Goal: Transaction & Acquisition: Book appointment/travel/reservation

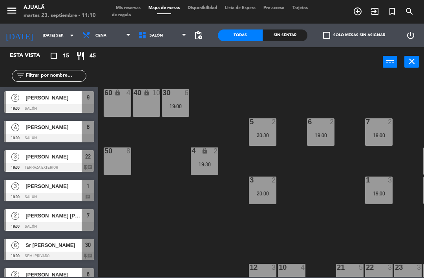
scroll to position [0, 75]
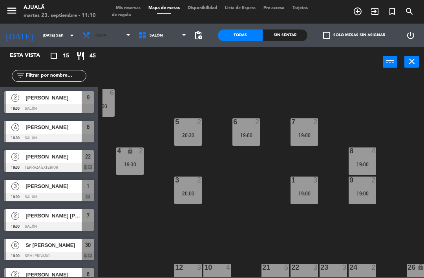
click at [95, 35] on span "Cena" at bounding box center [100, 35] width 11 height 4
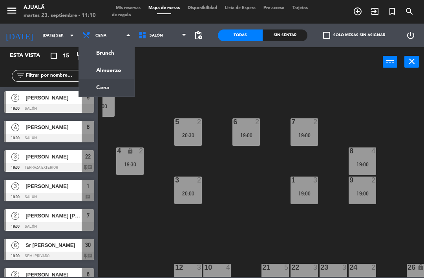
click at [111, 72] on ng-component "menu Ajualä martes 23. septiembre - 11:10 Mis reservas Mapa de mesas Disponibil…" at bounding box center [212, 138] width 424 height 277
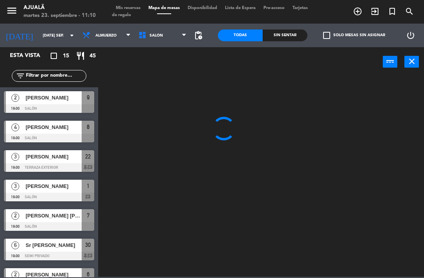
scroll to position [0, 0]
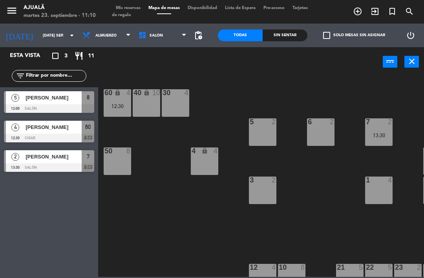
click at [172, 97] on div "30 4" at bounding box center [175, 93] width 27 height 8
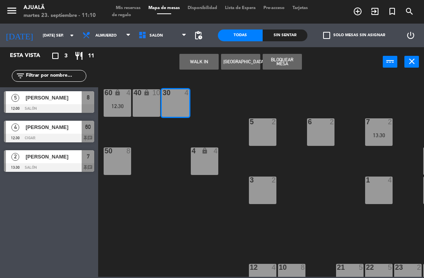
click at [240, 56] on button "[GEOGRAPHIC_DATA]" at bounding box center [240, 62] width 39 height 16
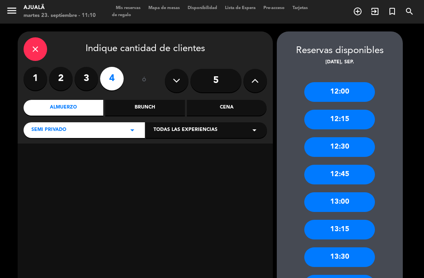
click at [338, 82] on div "12:00" at bounding box center [339, 92] width 71 height 20
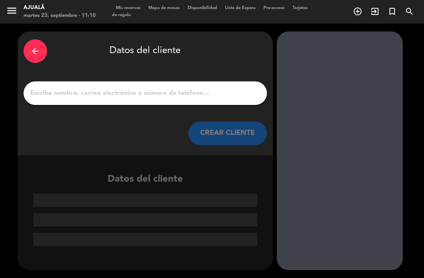
click at [192, 88] on input "1" at bounding box center [145, 93] width 232 height 11
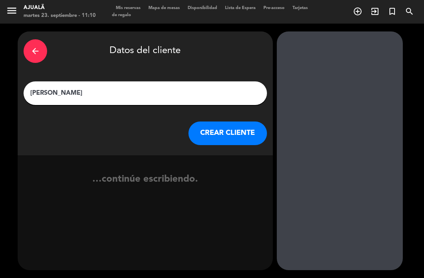
type input "[PERSON_NAME]"
click at [234, 121] on button "CREAR CLIENTE" at bounding box center [228, 133] width 79 height 24
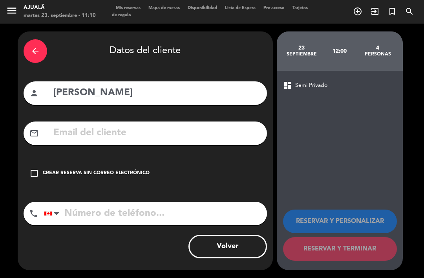
click at [31, 169] on icon "check_box_outline_blank" at bounding box center [33, 173] width 9 height 9
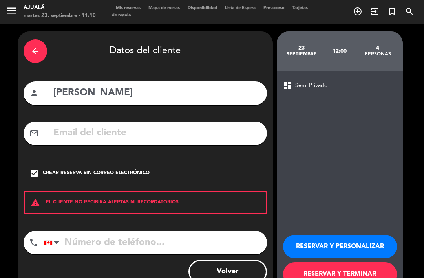
click at [308, 262] on button "RESERVAR Y TERMINAR" at bounding box center [340, 274] width 114 height 24
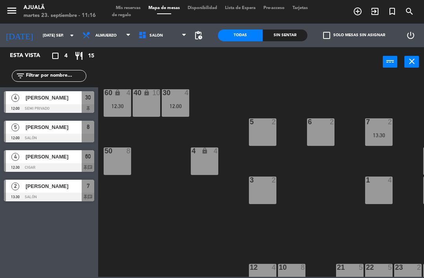
click at [39, 34] on input "[DATE] sep." at bounding box center [66, 35] width 54 height 12
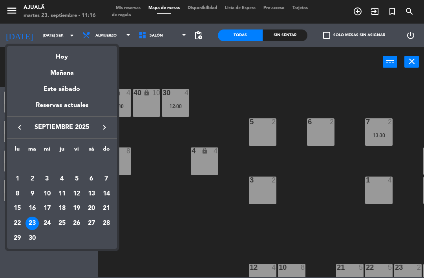
click at [62, 222] on div "25" at bounding box center [61, 222] width 13 height 13
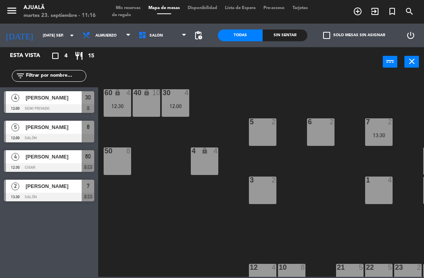
type input "[DEMOGRAPHIC_DATA] [DATE]"
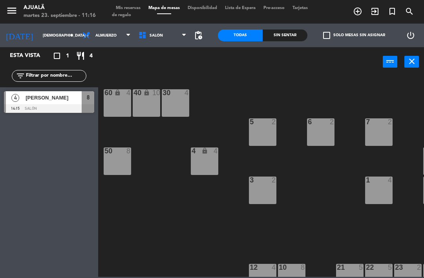
click at [374, 194] on div "1 4" at bounding box center [378, 189] width 27 height 27
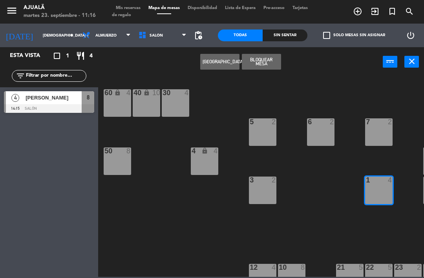
click at [217, 59] on button "[GEOGRAPHIC_DATA]" at bounding box center [219, 62] width 39 height 16
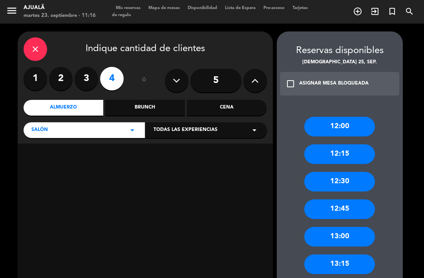
click at [354, 117] on div "12:00" at bounding box center [339, 127] width 71 height 20
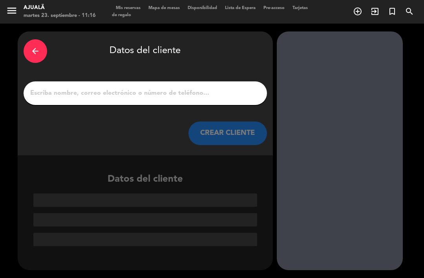
click at [203, 88] on input "1" at bounding box center [145, 93] width 232 height 11
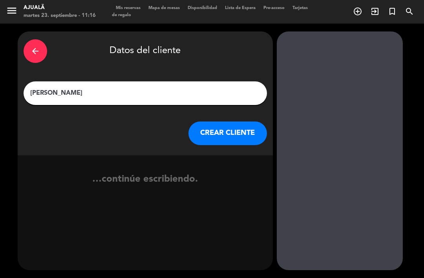
type input "[PERSON_NAME]"
click at [242, 121] on button "CREAR CLIENTE" at bounding box center [228, 133] width 79 height 24
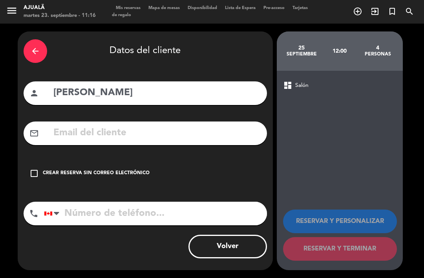
click at [175, 202] on input "tel" at bounding box center [155, 214] width 223 height 24
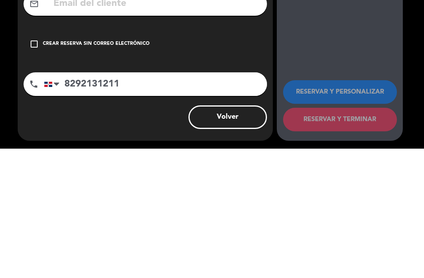
type input "8292131211"
click at [36, 169] on icon "check_box_outline_blank" at bounding box center [33, 173] width 9 height 9
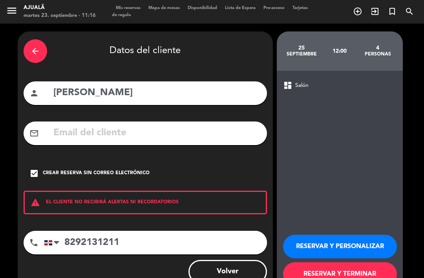
click at [335, 262] on button "RESERVAR Y TERMINAR" at bounding box center [340, 274] width 114 height 24
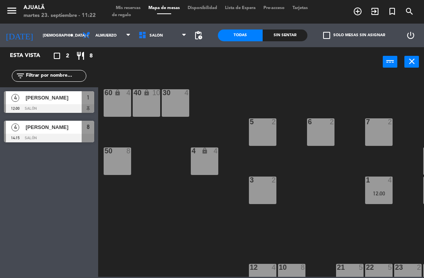
click at [42, 37] on input "[DEMOGRAPHIC_DATA] [DATE]" at bounding box center [66, 35] width 54 height 12
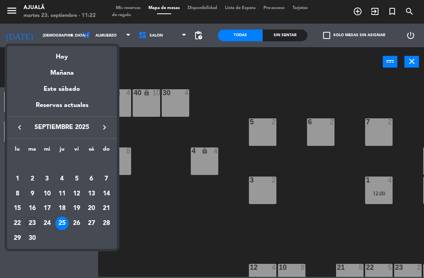
click at [31, 222] on div "23" at bounding box center [32, 222] width 13 height 13
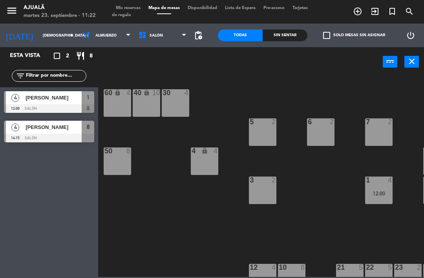
type input "[DATE] sep."
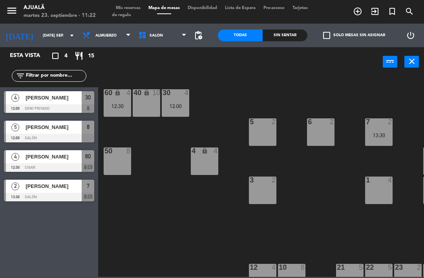
click at [96, 37] on span "Almuerzo" at bounding box center [105, 35] width 21 height 4
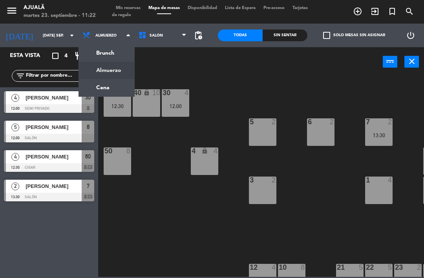
click at [99, 86] on ng-component "menu Ajualä martes 23. septiembre - 11:22 Mis reservas Mapa de mesas Disponibil…" at bounding box center [212, 138] width 424 height 277
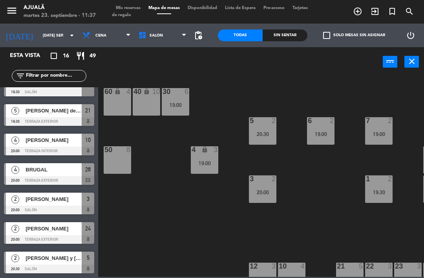
scroll to position [0, 0]
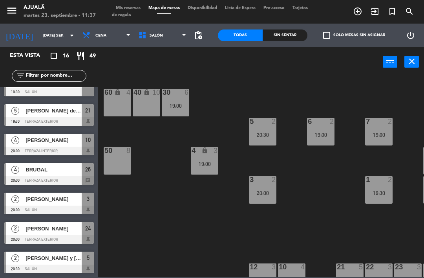
click at [110, 98] on div "60 lock 4" at bounding box center [117, 102] width 27 height 27
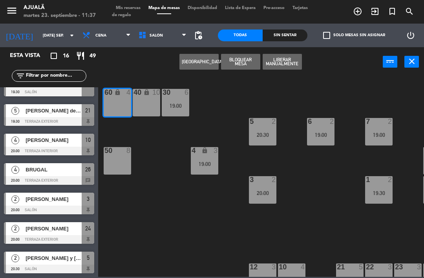
click at [114, 104] on div "60 lock 4" at bounding box center [117, 102] width 27 height 27
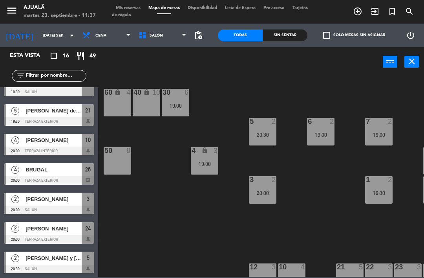
click at [115, 100] on div "60 lock 4" at bounding box center [117, 102] width 27 height 27
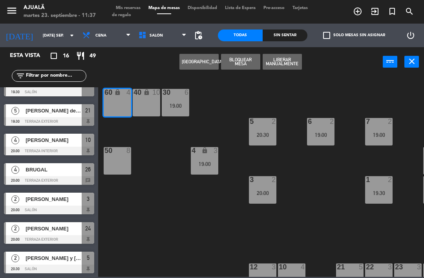
click at [206, 58] on button "[GEOGRAPHIC_DATA]" at bounding box center [199, 62] width 39 height 16
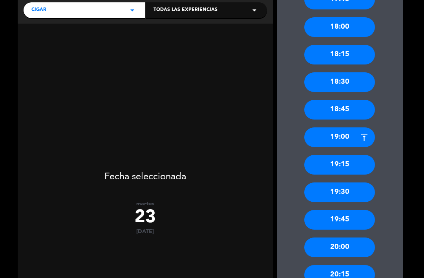
scroll to position [120, 0]
click at [357, 237] on div "20:00" at bounding box center [339, 247] width 71 height 20
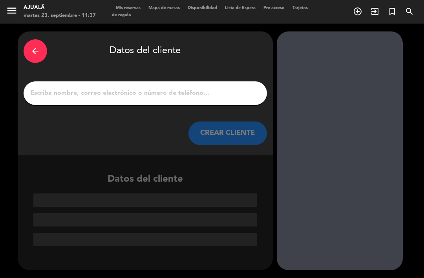
click at [190, 88] on input "1" at bounding box center [145, 93] width 232 height 11
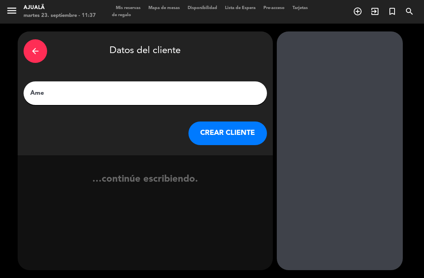
type input "Amex"
click at [242, 121] on button "CREAR CLIENTE" at bounding box center [228, 133] width 79 height 24
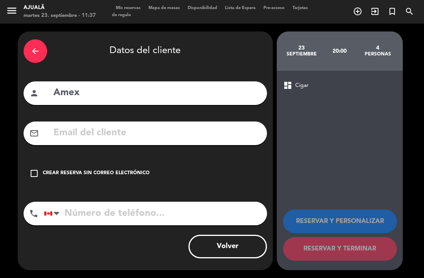
click at [30, 169] on icon "check_box_outline_blank" at bounding box center [33, 173] width 9 height 9
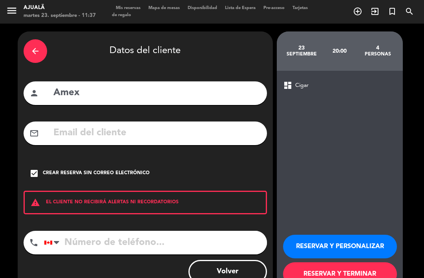
click at [40, 161] on div "check_box Crear reserva sin correo electrónico" at bounding box center [146, 173] width 244 height 24
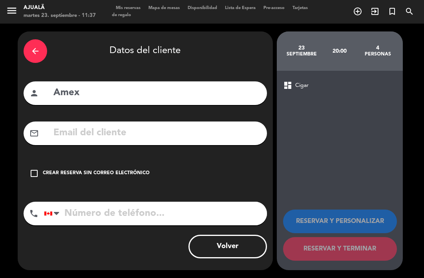
click at [28, 161] on div "check_box_outline_blank Crear reserva sin correo electrónico" at bounding box center [146, 173] width 244 height 24
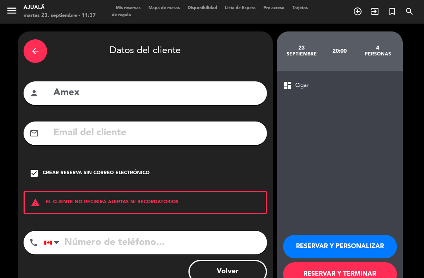
click at [337, 262] on button "RESERVAR Y TERMINAR" at bounding box center [340, 274] width 114 height 24
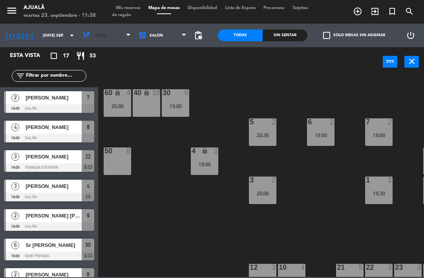
click at [95, 33] on span "Cena" at bounding box center [100, 35] width 11 height 4
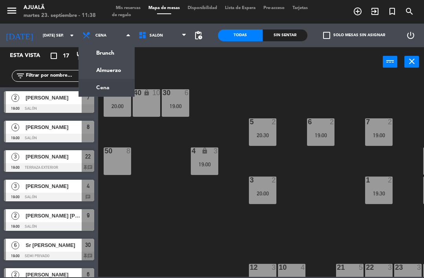
click at [138, 161] on div "30 6 19:00 40 lock 10 60 lock 4 20:00 5 2 20:30 6 2 19:00 7 2 19:00 4 lock 3 19…" at bounding box center [264, 175] width 322 height 201
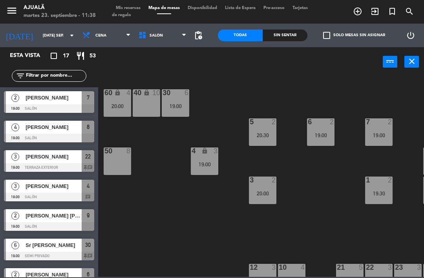
click at [39, 40] on input "[DATE] sep." at bounding box center [66, 35] width 54 height 12
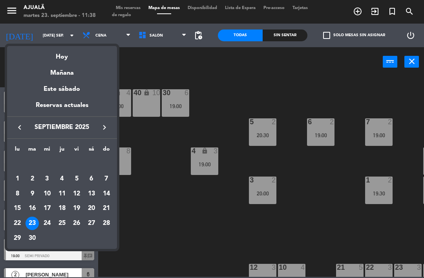
click at [48, 221] on div "24" at bounding box center [46, 222] width 13 height 13
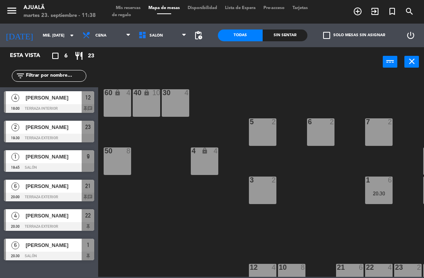
click at [45, 37] on input "mié. [DATE]" at bounding box center [66, 35] width 54 height 12
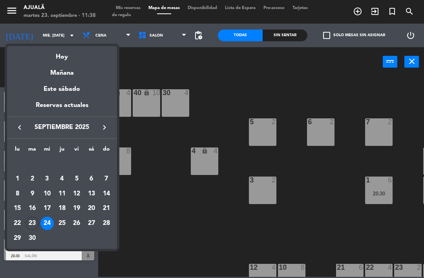
click at [165, 226] on div at bounding box center [212, 139] width 424 height 278
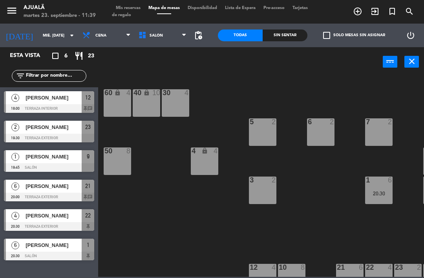
click at [39, 40] on input "mié. [DATE]" at bounding box center [66, 35] width 54 height 12
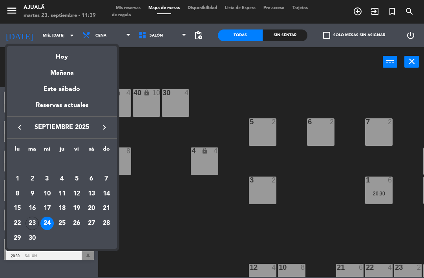
click at [28, 217] on td "23" at bounding box center [32, 223] width 15 height 15
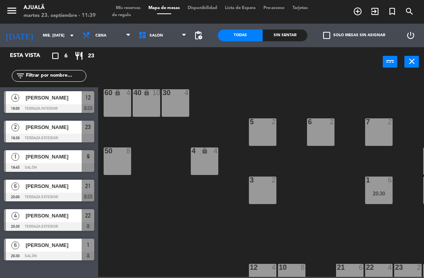
type input "[DATE] sep."
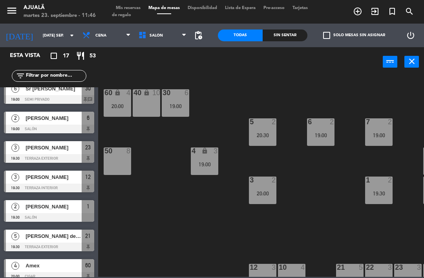
scroll to position [157, 0]
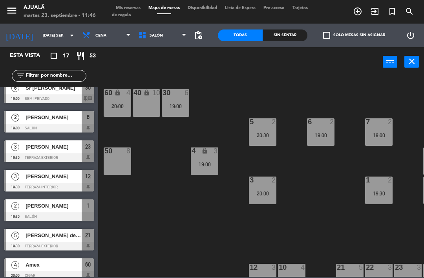
click at [71, 207] on span "[PERSON_NAME]" at bounding box center [54, 206] width 56 height 8
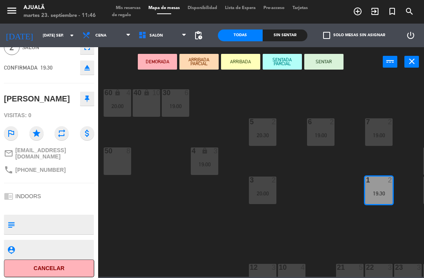
scroll to position [40, 0]
click at [65, 262] on button "Cancelar" at bounding box center [49, 269] width 90 height 18
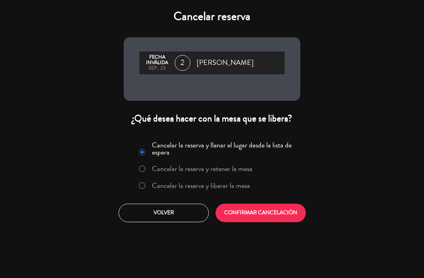
click at [255, 212] on button "CONFIRMAR CANCELACIÓN" at bounding box center [261, 212] width 90 height 18
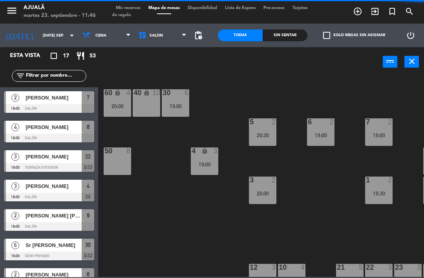
scroll to position [0, 0]
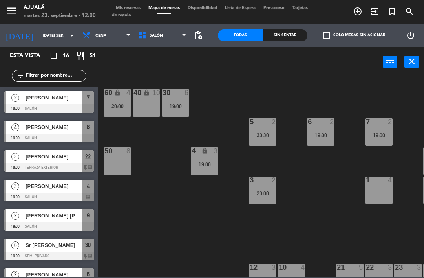
click at [93, 29] on span "Cena" at bounding box center [107, 35] width 56 height 17
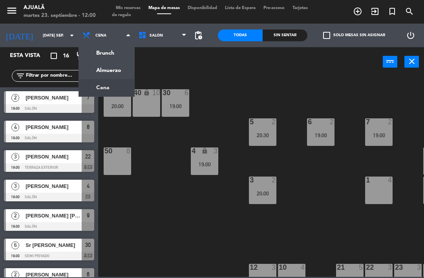
click at [111, 69] on ng-component "menu Ajualä martes 23. septiembre - 12:00 Mis reservas Mapa de mesas Disponibil…" at bounding box center [212, 138] width 424 height 277
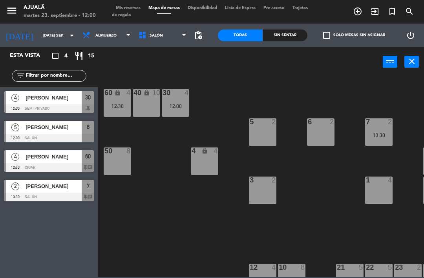
click at [74, 133] on div "[PERSON_NAME]" at bounding box center [53, 127] width 57 height 13
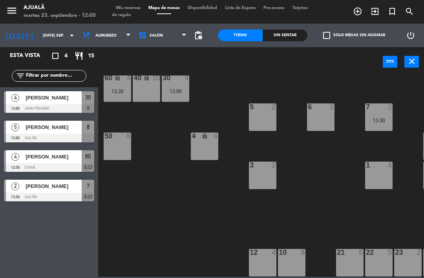
scroll to position [15, 0]
click at [70, 134] on div at bounding box center [49, 138] width 90 height 9
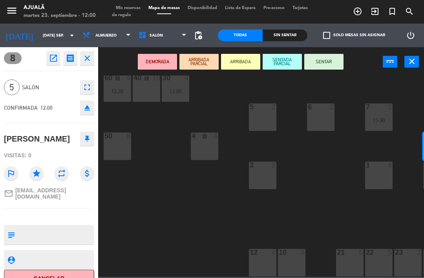
click at [323, 64] on button "SENTAR" at bounding box center [323, 62] width 39 height 16
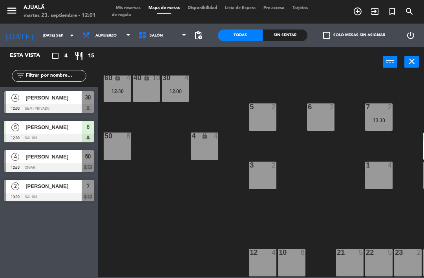
click at [381, 170] on div "1 4" at bounding box center [378, 174] width 27 height 27
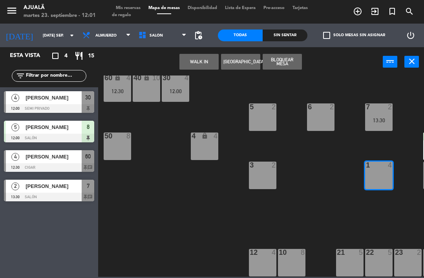
click at [234, 57] on button "[GEOGRAPHIC_DATA]" at bounding box center [240, 62] width 39 height 16
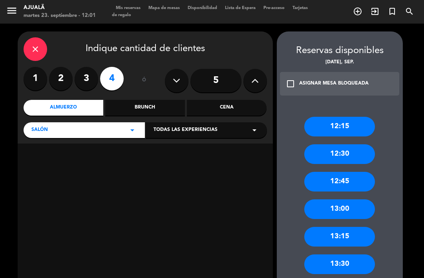
click at [354, 199] on div "13:00" at bounding box center [339, 209] width 71 height 20
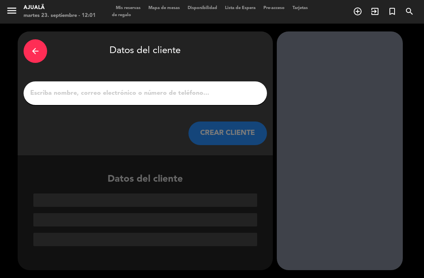
click at [172, 81] on div "arrow_back Datos del cliente CREAR CLIENTE" at bounding box center [145, 93] width 255 height 124
click at [163, 88] on input "1" at bounding box center [145, 93] width 232 height 11
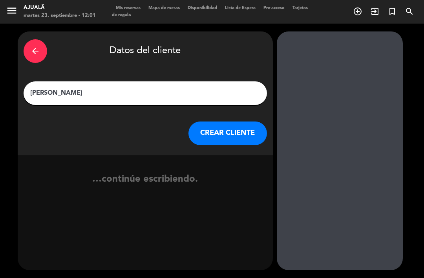
type input "[PERSON_NAME]"
click at [239, 121] on button "CREAR CLIENTE" at bounding box center [228, 133] width 79 height 24
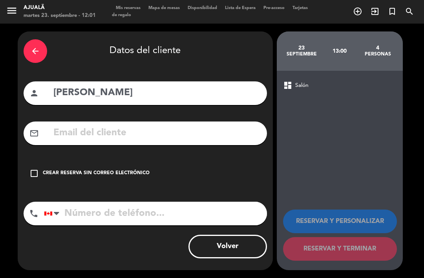
click at [26, 161] on div "check_box_outline_blank Crear reserva sin correo electrónico" at bounding box center [146, 173] width 244 height 24
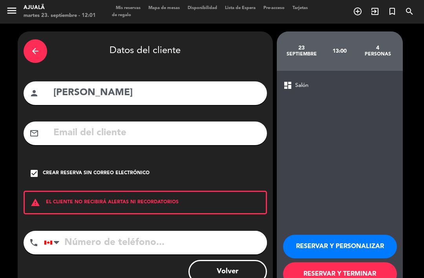
click at [308, 262] on button "RESERVAR Y TERMINAR" at bounding box center [340, 274] width 114 height 24
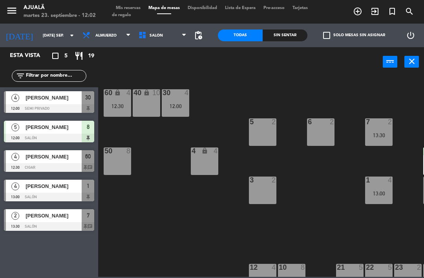
click at [40, 33] on input "[DATE] sep." at bounding box center [66, 35] width 54 height 12
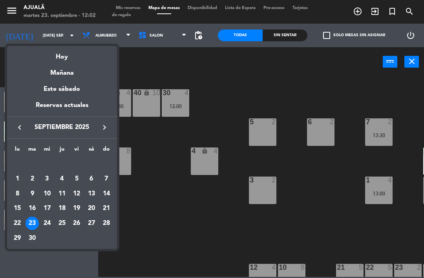
click at [20, 238] on div "29" at bounding box center [17, 237] width 13 height 13
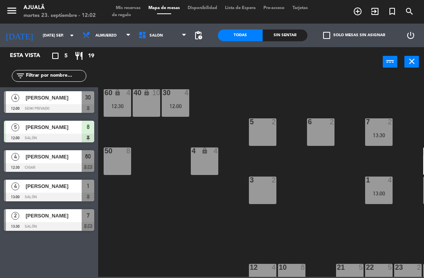
type input "lun. [DATE]"
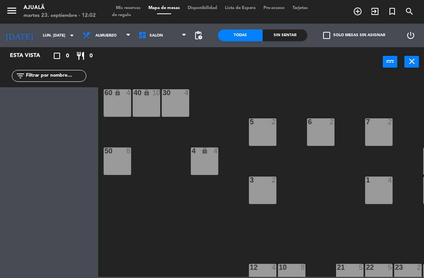
click at [102, 33] on span "Almuerzo" at bounding box center [105, 35] width 21 height 4
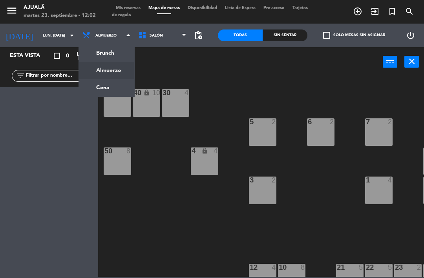
click at [112, 81] on ng-component "menu Ajualä martes 23. septiembre - 12:02 Mis reservas Mapa de mesas Disponibil…" at bounding box center [212, 138] width 424 height 277
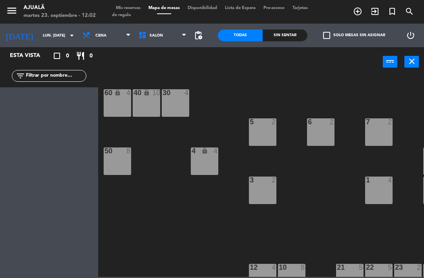
click at [180, 99] on div "30 4" at bounding box center [175, 102] width 27 height 27
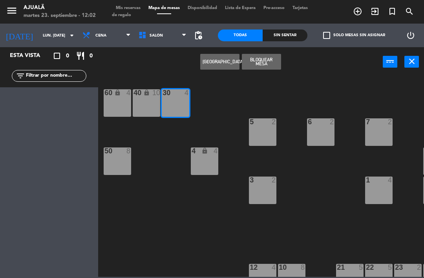
click at [225, 59] on button "[GEOGRAPHIC_DATA]" at bounding box center [219, 62] width 39 height 16
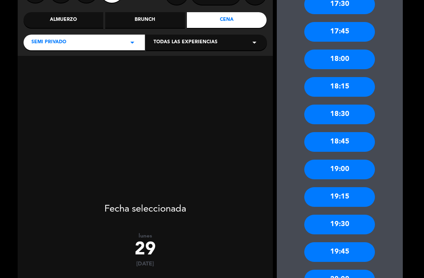
click at [357, 269] on div "20:00" at bounding box center [339, 279] width 71 height 20
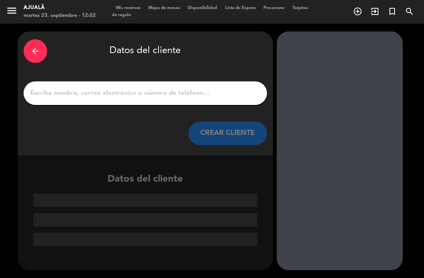
click at [197, 88] on input "1" at bounding box center [145, 93] width 232 height 11
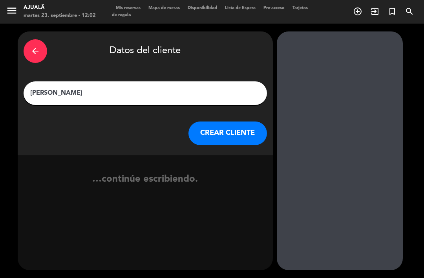
type input "[PERSON_NAME]"
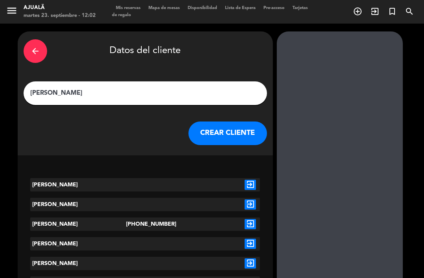
click at [251, 121] on button "CREAR CLIENTE" at bounding box center [228, 133] width 79 height 24
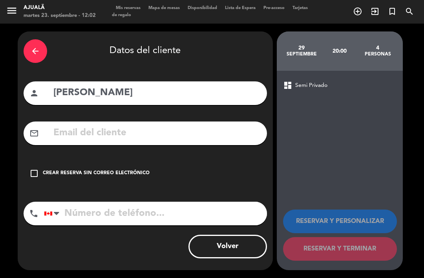
click at [29, 169] on icon "check_box_outline_blank" at bounding box center [33, 173] width 9 height 9
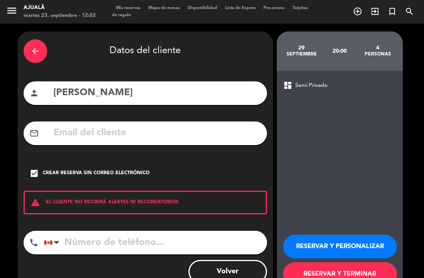
click at [181, 260] on div "Volver" at bounding box center [146, 272] width 244 height 24
click at [211, 231] on input "tel" at bounding box center [155, 243] width 223 height 24
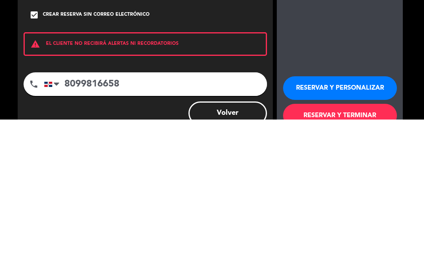
type input "8099816658"
click at [372, 262] on button "RESERVAR Y TERMINAR" at bounding box center [340, 274] width 114 height 24
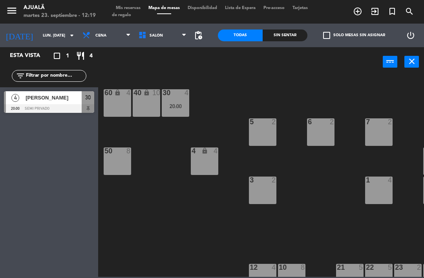
click at [39, 37] on input "lun. [DATE]" at bounding box center [66, 35] width 54 height 12
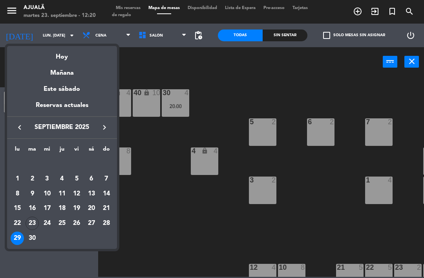
click at [90, 220] on div "27" at bounding box center [91, 222] width 13 height 13
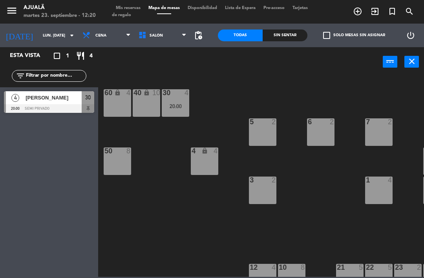
type input "sáb. [DATE]"
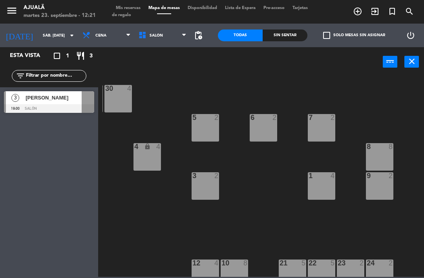
scroll to position [4, 57]
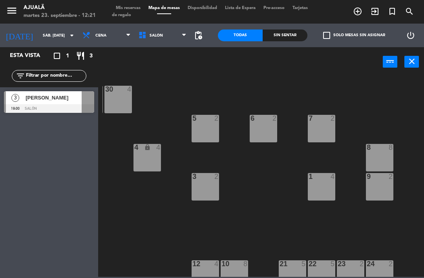
click at [237, 264] on div at bounding box center [234, 263] width 13 height 7
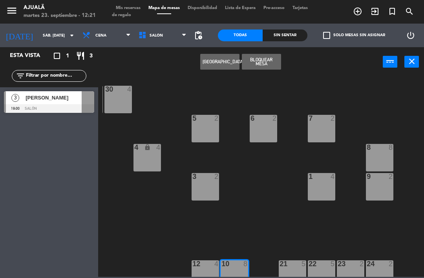
click at [227, 60] on button "[GEOGRAPHIC_DATA]" at bounding box center [219, 62] width 39 height 16
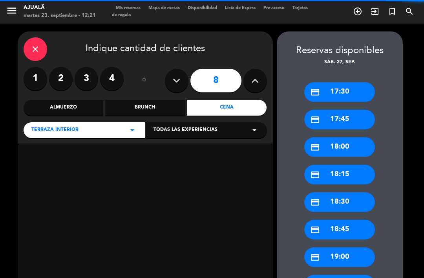
click at [171, 69] on button at bounding box center [177, 81] width 24 height 24
click at [168, 69] on button at bounding box center [177, 81] width 24 height 24
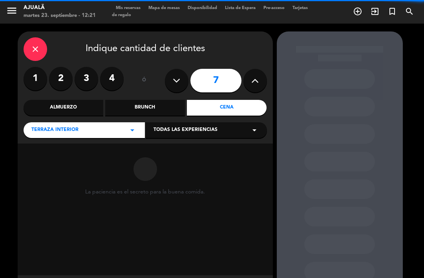
type input "6"
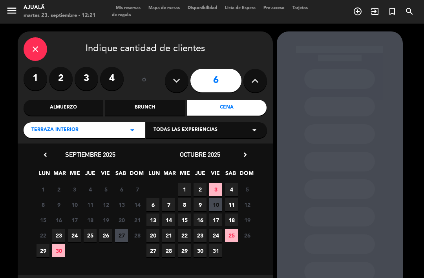
click at [122, 229] on span "27" at bounding box center [121, 235] width 13 height 13
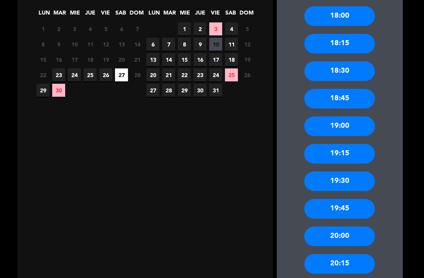
scroll to position [160, 0]
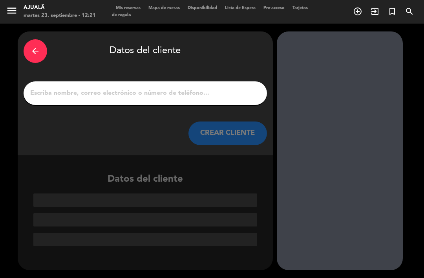
click at [221, 88] on input "1" at bounding box center [145, 93] width 232 height 11
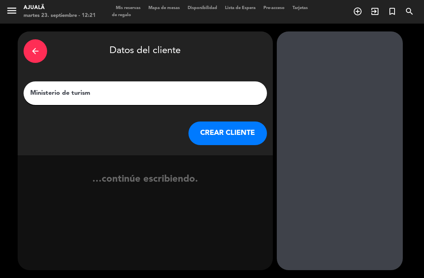
type input "Ministerio de turismo"
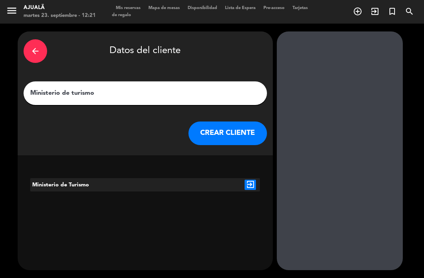
click at [242, 121] on button "CREAR CLIENTE" at bounding box center [228, 133] width 79 height 24
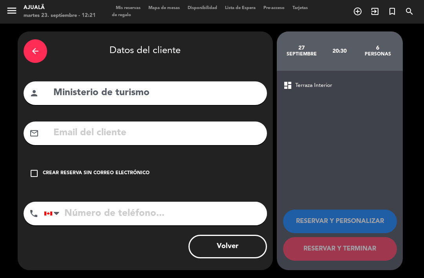
click at [230, 85] on input "Ministerio de turismo" at bounding box center [157, 93] width 209 height 16
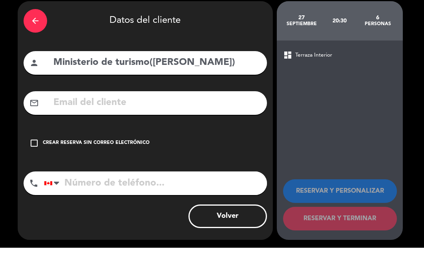
type input "Ministerio de turismo([PERSON_NAME])"
click at [215, 125] on input "text" at bounding box center [157, 133] width 209 height 16
click at [75, 125] on input "prudy26" at bounding box center [157, 133] width 209 height 16
click at [143, 125] on input "pruddy26" at bounding box center [157, 133] width 209 height 16
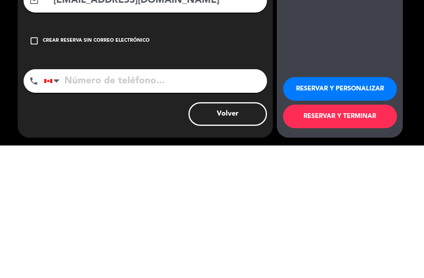
type input "[EMAIL_ADDRESS][DOMAIN_NAME]"
click at [210, 202] on input "tel" at bounding box center [155, 214] width 223 height 24
type input "8093305946"
click at [357, 237] on button "RESERVAR Y TERMINAR" at bounding box center [340, 249] width 114 height 24
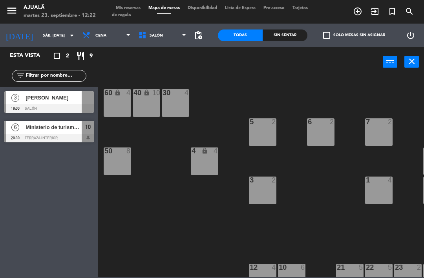
click at [65, 129] on span "Ministerio de turismo([PERSON_NAME])" at bounding box center [54, 127] width 56 height 8
click at [48, 34] on input "sáb. [DATE]" at bounding box center [66, 35] width 54 height 12
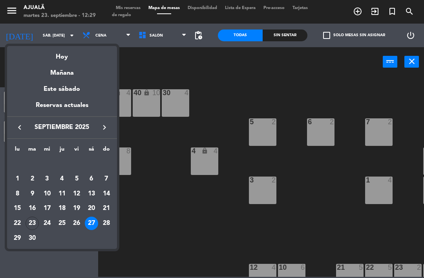
click at [32, 222] on div "23" at bounding box center [32, 222] width 13 height 13
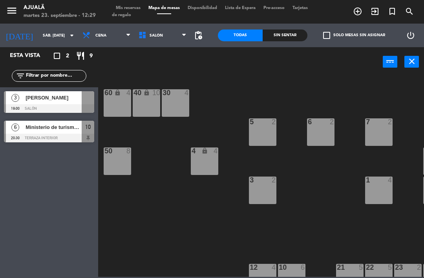
type input "[DATE] sep."
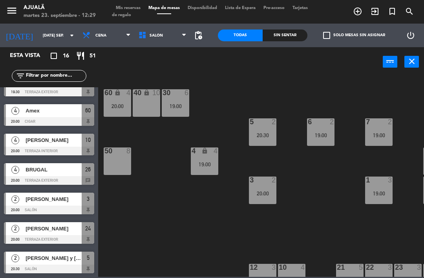
scroll to position [282, 0]
click at [60, 260] on span "[PERSON_NAME] y [PERSON_NAME]" at bounding box center [54, 258] width 56 height 8
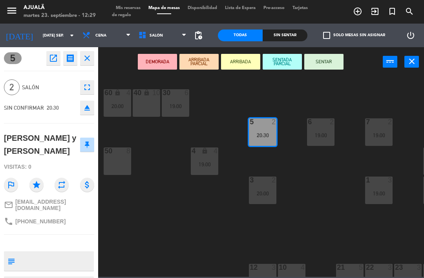
click at [54, 59] on icon "open_in_new" at bounding box center [53, 57] width 9 height 9
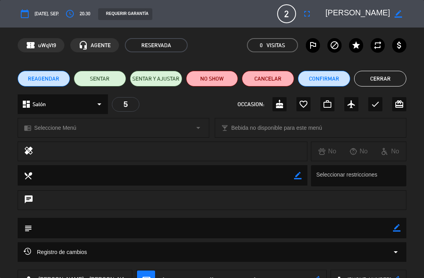
click at [312, 14] on icon "fullscreen" at bounding box center [306, 13] width 9 height 9
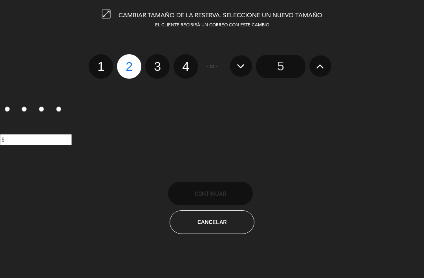
click at [155, 65] on label "3" at bounding box center [157, 66] width 24 height 24
click at [155, 62] on input "3" at bounding box center [156, 59] width 5 height 5
radio input "true"
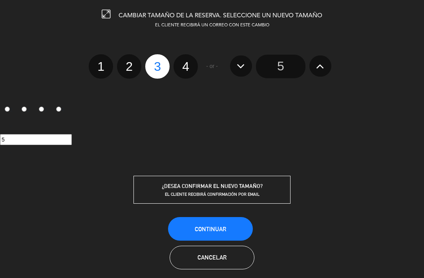
radio input "false"
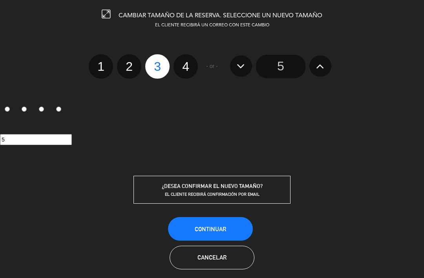
radio input "false"
radio input "true"
click at [216, 220] on button "Continuar" at bounding box center [210, 229] width 85 height 24
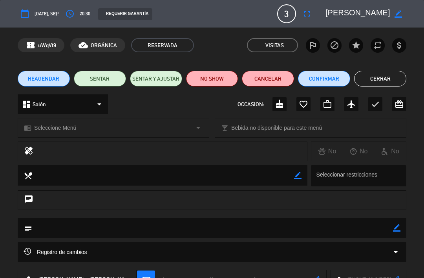
click at [383, 75] on button "Cerrar" at bounding box center [380, 79] width 52 height 16
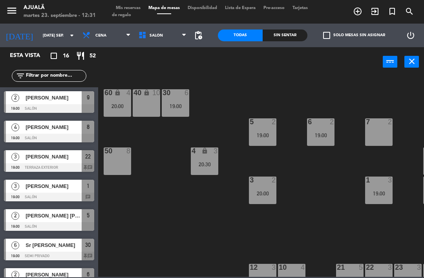
scroll to position [139, 0]
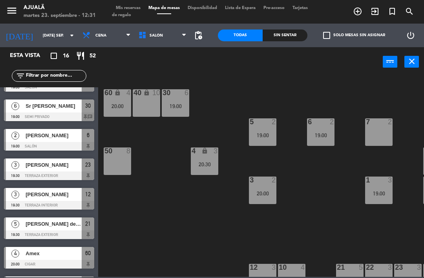
click at [90, 48] on div "Esta vista crop_square 16 restaurant 52" at bounding box center [49, 55] width 98 height 17
click at [95, 36] on span "Cena" at bounding box center [100, 35] width 11 height 4
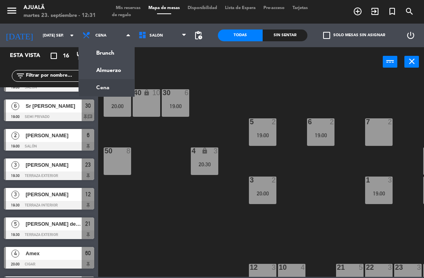
click at [112, 69] on ng-component "menu Ajualä martes 23. septiembre - 12:31 Mis reservas Mapa de mesas Disponibil…" at bounding box center [212, 138] width 424 height 277
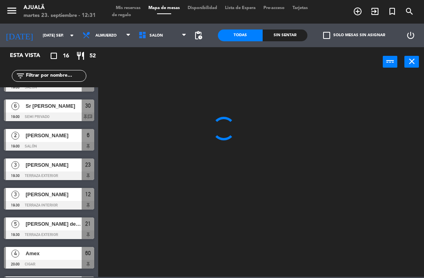
scroll to position [0, 0]
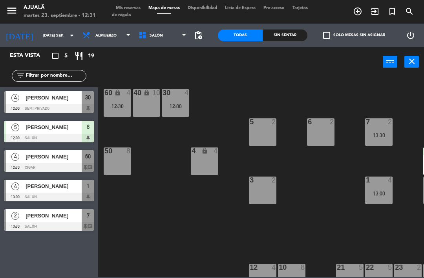
click at [68, 158] on span "[PERSON_NAME]" at bounding box center [54, 156] width 56 height 8
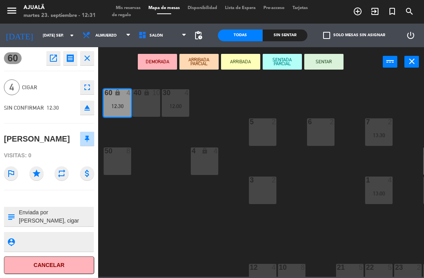
click at [333, 62] on button "SENTAR" at bounding box center [323, 62] width 39 height 16
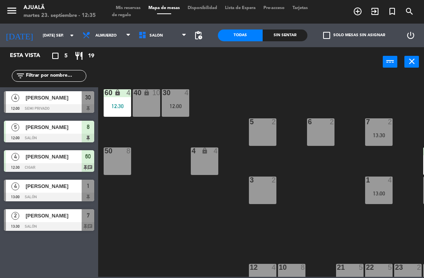
click at [39, 32] on input "[DATE] sep." at bounding box center [66, 35] width 54 height 12
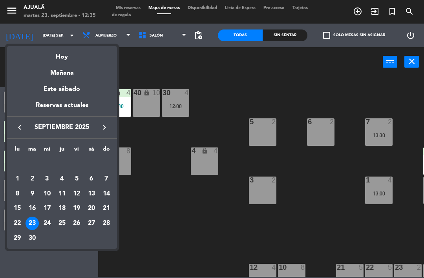
click at [47, 223] on div "24" at bounding box center [46, 222] width 13 height 13
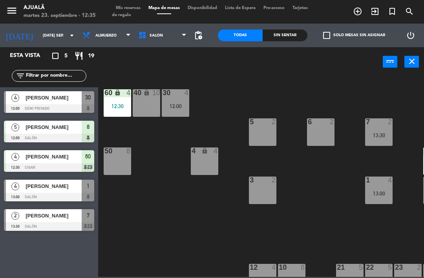
type input "mié. [DATE]"
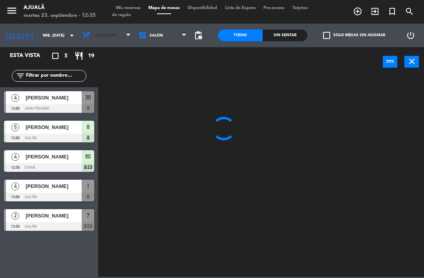
click at [98, 32] on span "Almuerzo" at bounding box center [107, 35] width 56 height 17
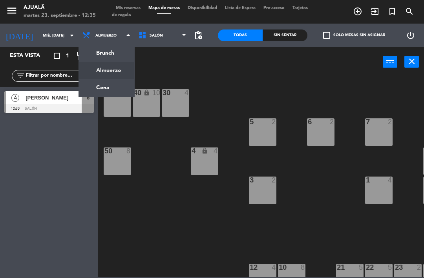
click at [107, 89] on ng-component "menu Ajualä martes 23. septiembre - 12:35 Mis reservas Mapa de mesas Disponibil…" at bounding box center [212, 138] width 424 height 277
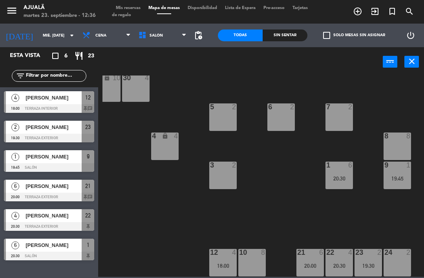
scroll to position [15, 40]
click at [256, 257] on div "10 8" at bounding box center [251, 262] width 27 height 27
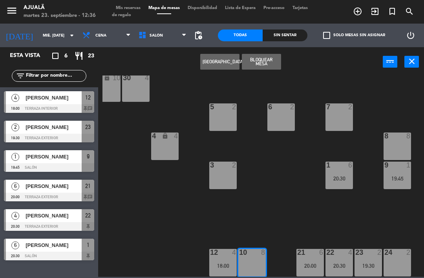
click at [221, 59] on button "[GEOGRAPHIC_DATA]" at bounding box center [219, 62] width 39 height 16
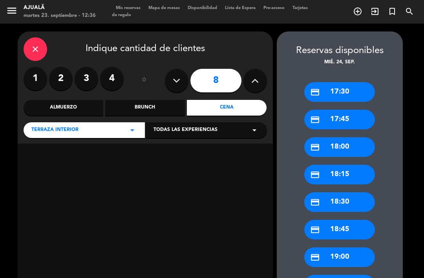
click at [181, 69] on button at bounding box center [177, 81] width 24 height 24
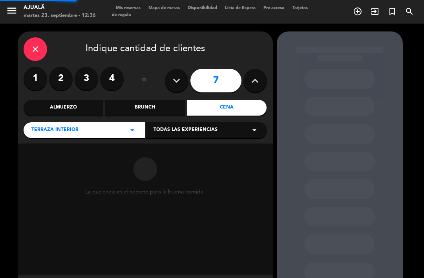
click at [176, 75] on icon at bounding box center [176, 81] width 7 height 12
type input "6"
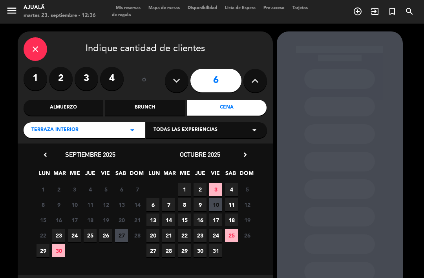
click at [80, 229] on span "24" at bounding box center [74, 235] width 13 height 13
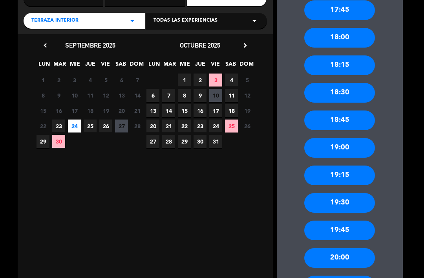
scroll to position [109, 0]
click at [349, 248] on div "20:00" at bounding box center [339, 258] width 71 height 20
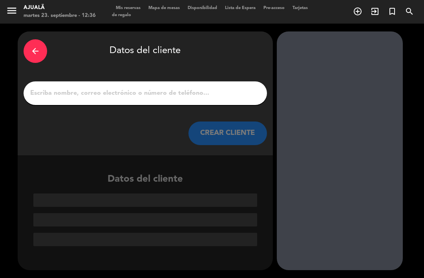
click at [204, 88] on input "1" at bounding box center [145, 93] width 232 height 11
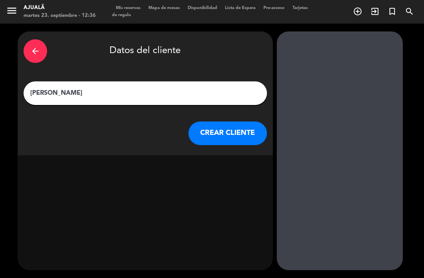
type input "[PERSON_NAME]"
click at [229, 121] on button "CREAR CLIENTE" at bounding box center [228, 133] width 79 height 24
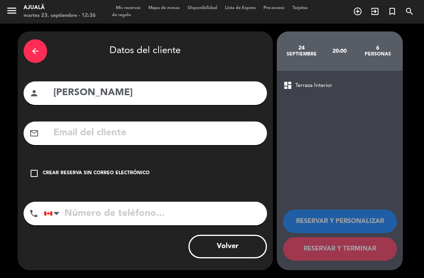
click at [196, 125] on input "text" at bounding box center [157, 133] width 209 height 16
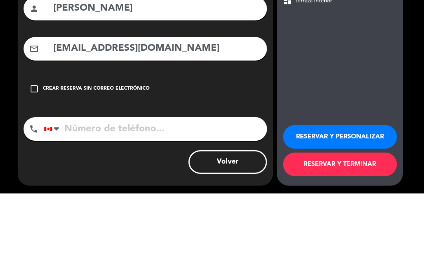
type input "[EMAIL_ADDRESS][DOMAIN_NAME]"
click at [202, 202] on input "tel" at bounding box center [155, 214] width 223 height 24
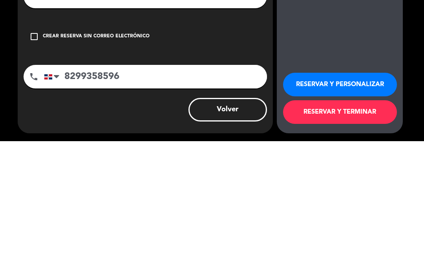
type input "8299358596"
click at [355, 237] on button "RESERVAR Y TERMINAR" at bounding box center [340, 249] width 114 height 24
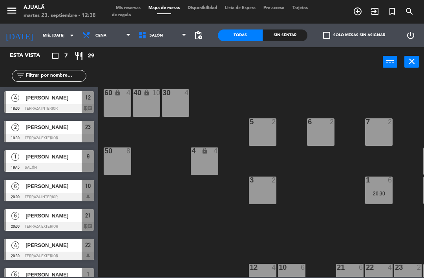
click at [268, 189] on div "3 2" at bounding box center [262, 189] width 27 height 27
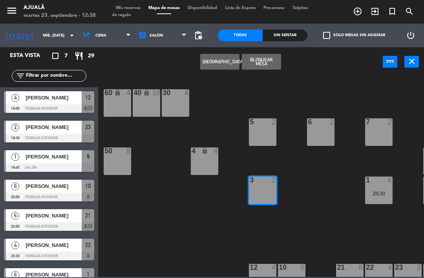
click at [39, 37] on input "mié. [DATE]" at bounding box center [66, 35] width 54 height 12
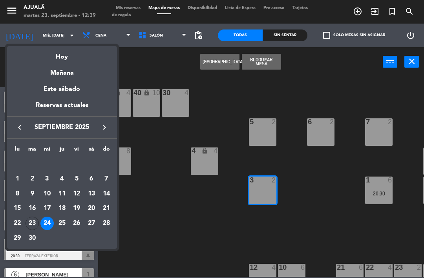
click at [29, 223] on div "23" at bounding box center [32, 222] width 13 height 13
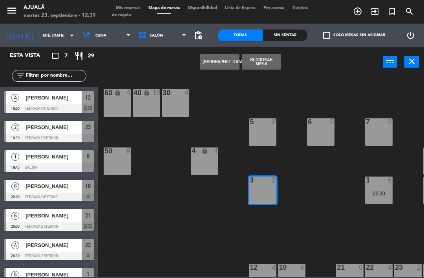
type input "[DATE] sep."
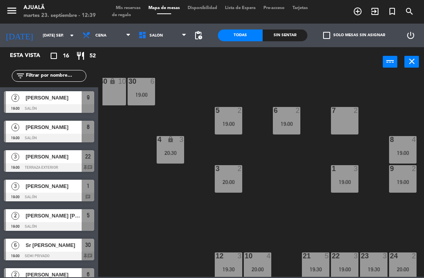
scroll to position [13, 30]
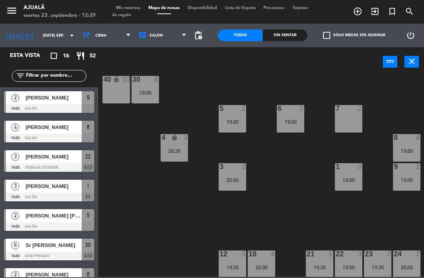
click at [344, 122] on div "7 2" at bounding box center [348, 118] width 27 height 27
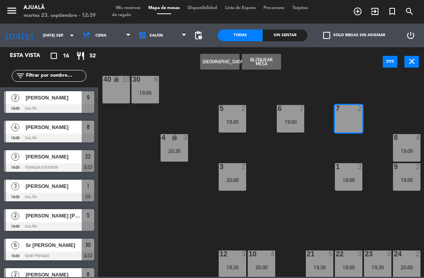
click at [224, 63] on button "[GEOGRAPHIC_DATA]" at bounding box center [219, 62] width 39 height 16
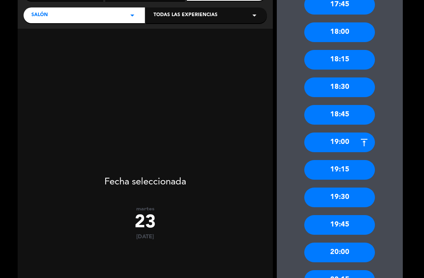
scroll to position [115, 0]
click at [356, 242] on div "20:00" at bounding box center [339, 252] width 71 height 20
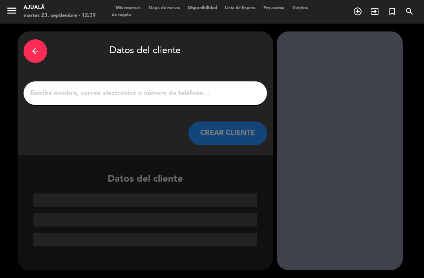
scroll to position [0, 0]
click at [174, 88] on input "1" at bounding box center [145, 93] width 232 height 11
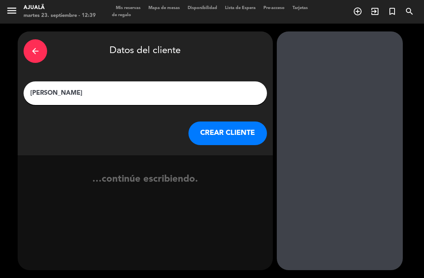
type input "[PERSON_NAME]"
click at [227, 121] on button "CREAR CLIENTE" at bounding box center [228, 133] width 79 height 24
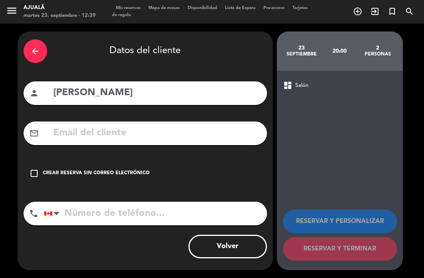
click at [29, 169] on icon "check_box_outline_blank" at bounding box center [33, 173] width 9 height 9
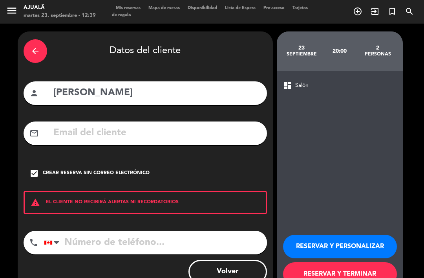
click at [342, 262] on button "RESERVAR Y TERMINAR" at bounding box center [340, 274] width 114 height 24
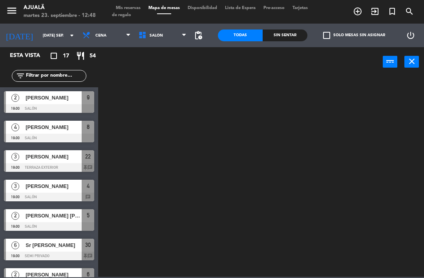
click at [47, 36] on input "[DATE] sep." at bounding box center [66, 35] width 54 height 12
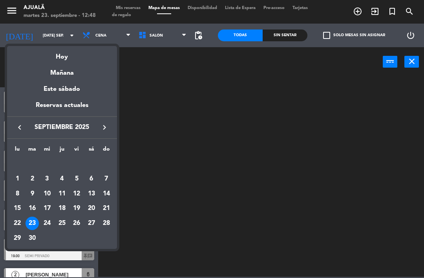
click at [165, 181] on div at bounding box center [212, 139] width 424 height 278
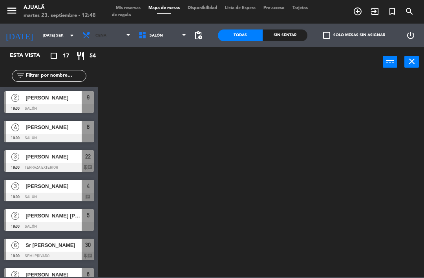
click at [95, 33] on span "Cena" at bounding box center [100, 35] width 11 height 4
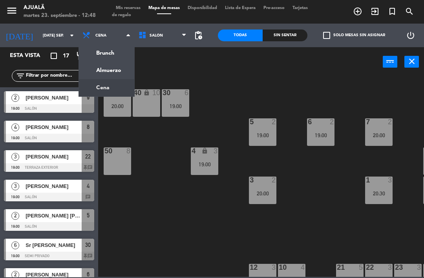
click at [123, 62] on ng-component "menu Ajualä martes 23. septiembre - 12:48 Mis reservas Mapa de mesas Disponibil…" at bounding box center [212, 138] width 424 height 277
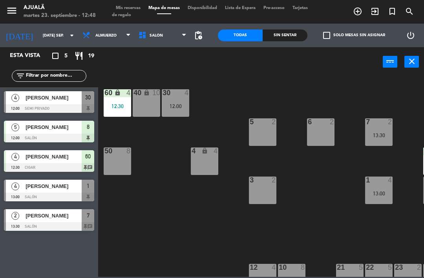
click at [78, 106] on div at bounding box center [49, 108] width 90 height 9
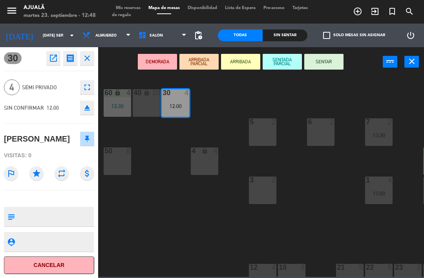
click at [327, 58] on button "SENTAR" at bounding box center [323, 62] width 39 height 16
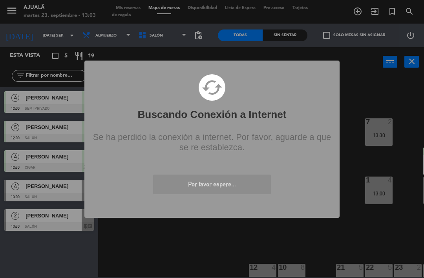
click at [64, 188] on div "? ! i Buscando Conexión a Internet × cached Se ha perdido la conexión a interne…" at bounding box center [212, 139] width 424 height 278
click at [219, 203] on div "? ! i Buscando Conexión a Internet × cached Se ha perdido la conexión a interne…" at bounding box center [211, 138] width 255 height 157
click at [216, 198] on div "? ! i Buscando Conexión a Internet × cached Se ha perdido la conexión a interne…" at bounding box center [211, 138] width 255 height 157
